Goal: Find specific fact

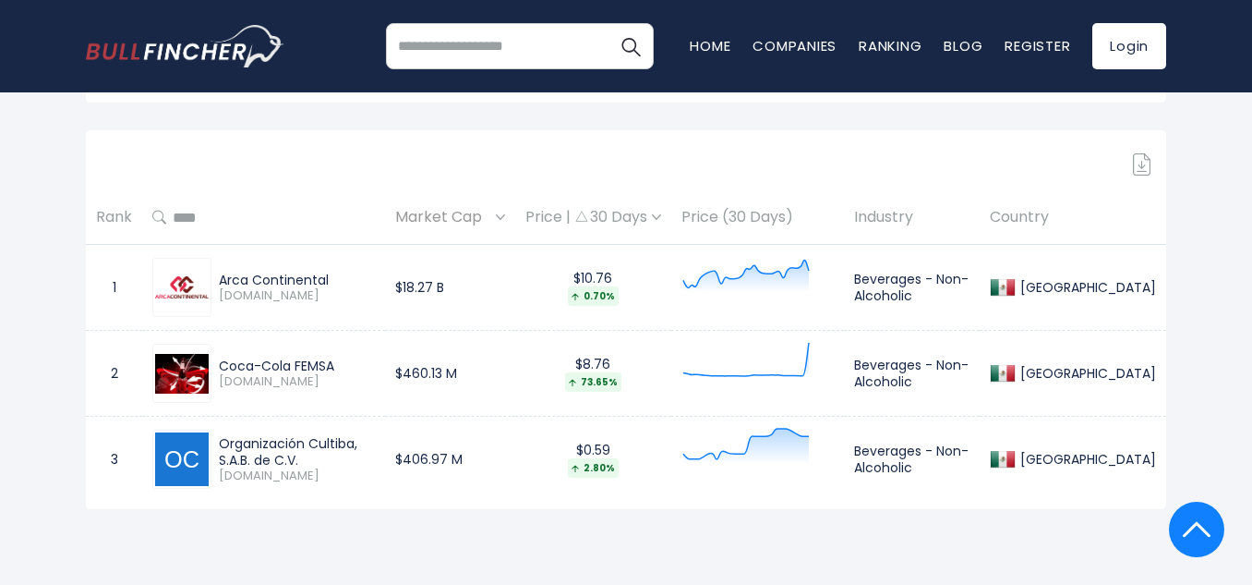
scroll to position [739, 0]
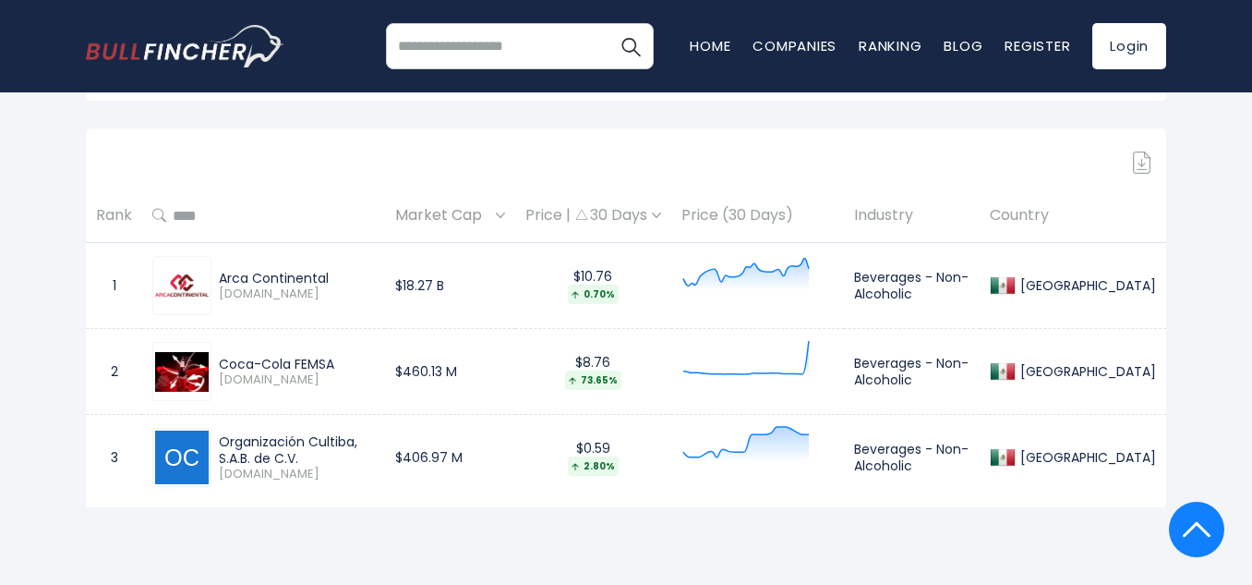
click at [295, 273] on div "Arca Continental" at bounding box center [297, 278] width 156 height 17
copy div "Arca Continental"
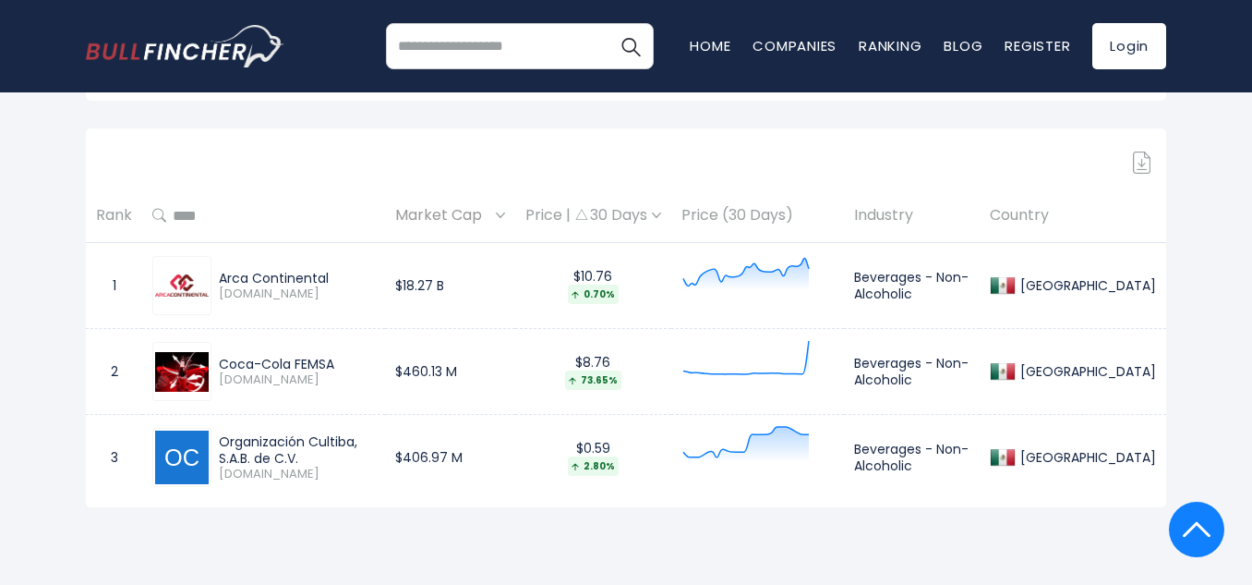
drag, startPoint x: 219, startPoint y: 444, endPoint x: 262, endPoint y: 454, distance: 44.6
click at [262, 454] on div "Organización Cultiba, S.A.B. de C.V." at bounding box center [297, 449] width 156 height 33
copy div "Organización Cultiba, S.A.B. de C.V."
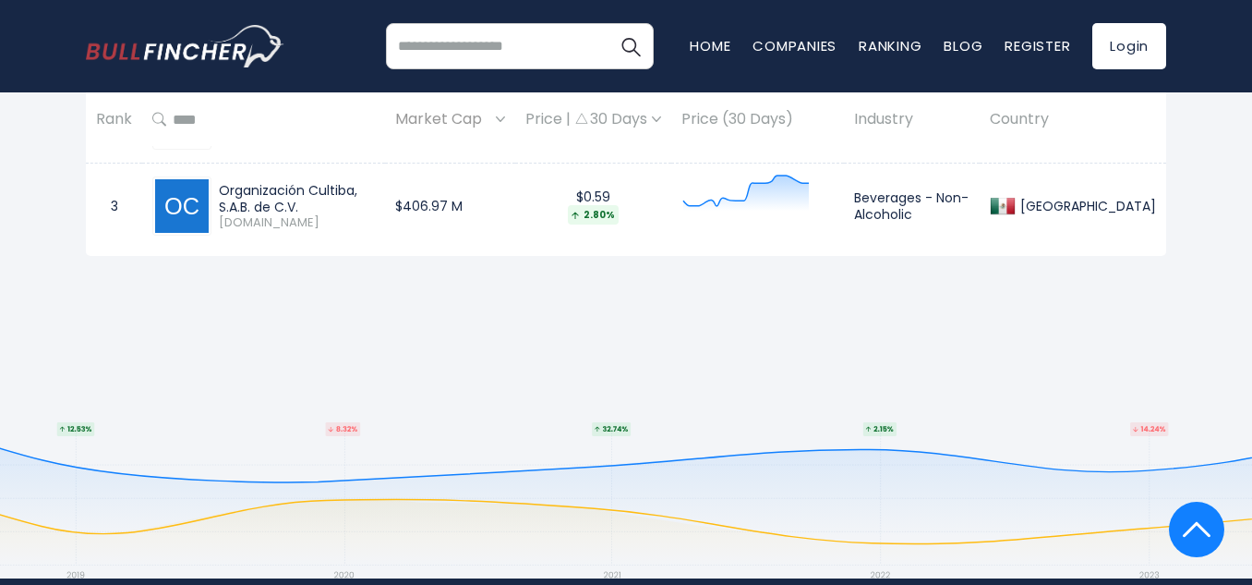
scroll to position [1201, 0]
